Goal: Task Accomplishment & Management: Use online tool/utility

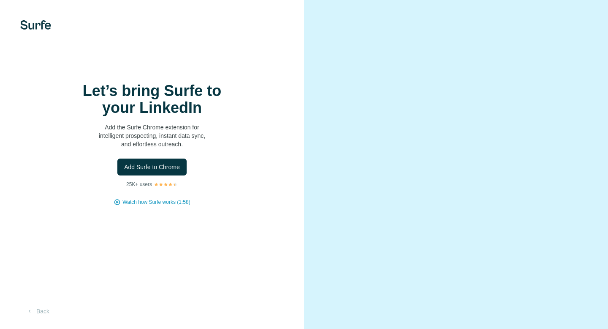
click at [161, 170] on span "Add Surfe to Chrome" at bounding box center [152, 167] width 56 height 8
